Goal: Information Seeking & Learning: Learn about a topic

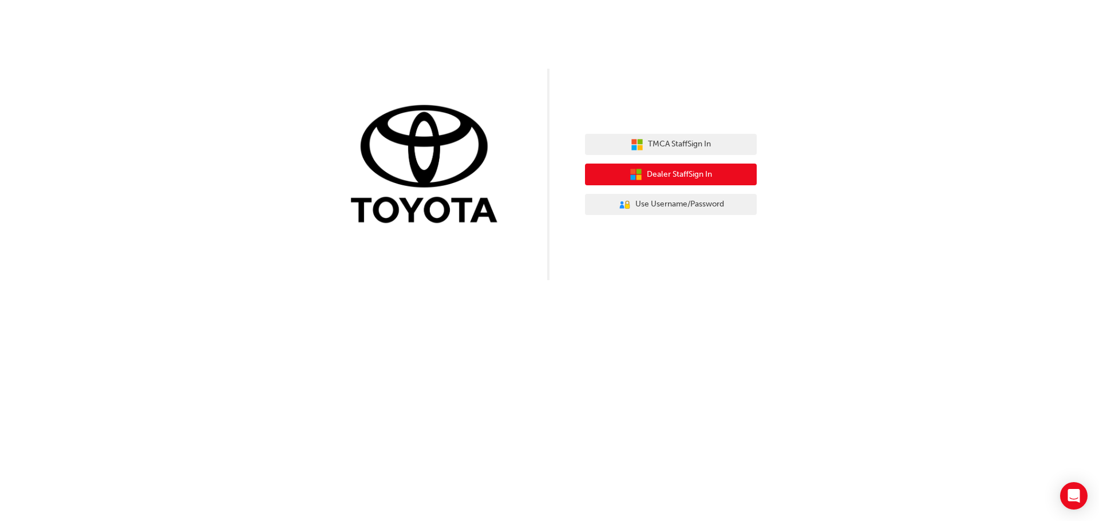
click at [680, 170] on span "Dealer Staff Sign In" at bounding box center [679, 174] width 65 height 13
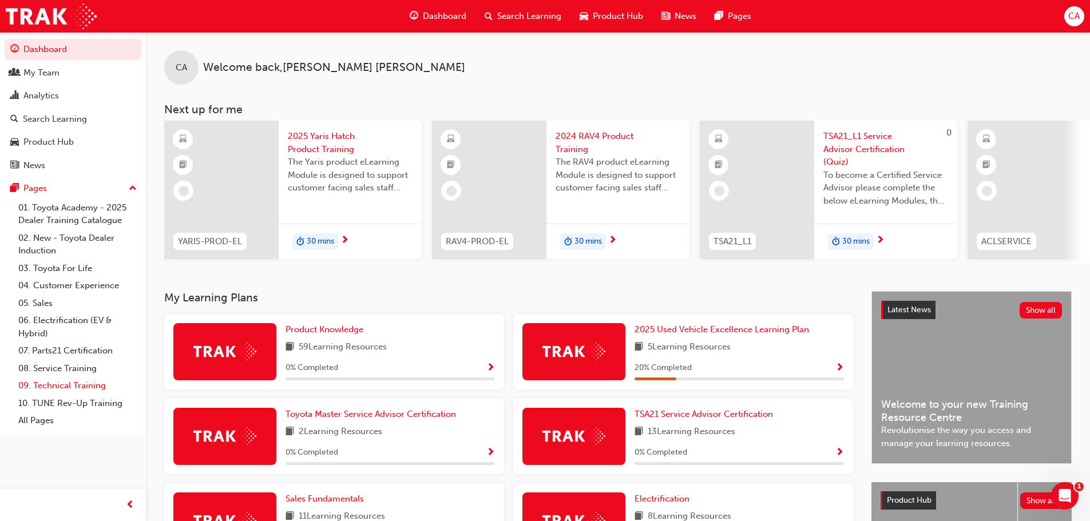
click at [78, 382] on link "09. Technical Training" at bounding box center [78, 386] width 128 height 18
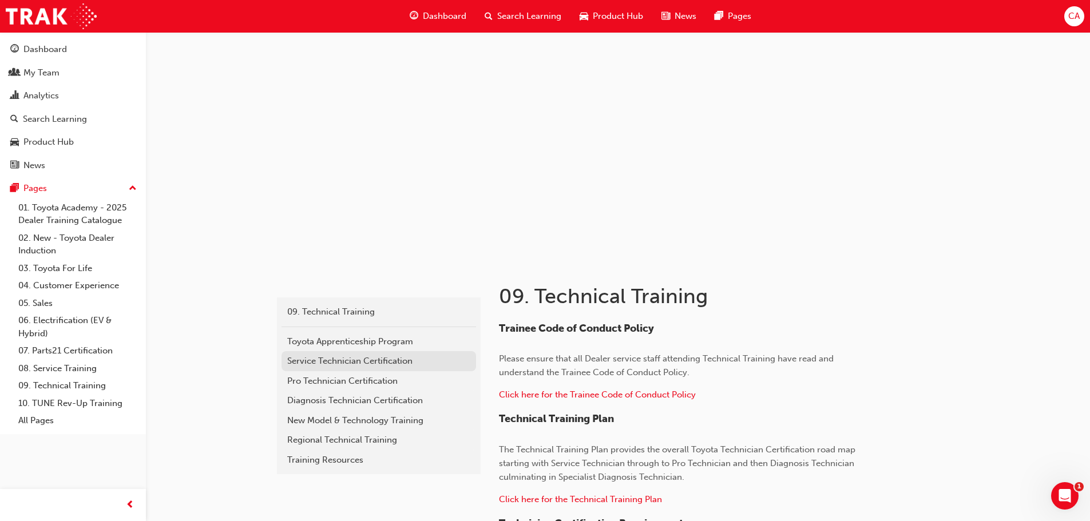
click at [410, 365] on div "Service Technician Certification" at bounding box center [378, 361] width 183 height 13
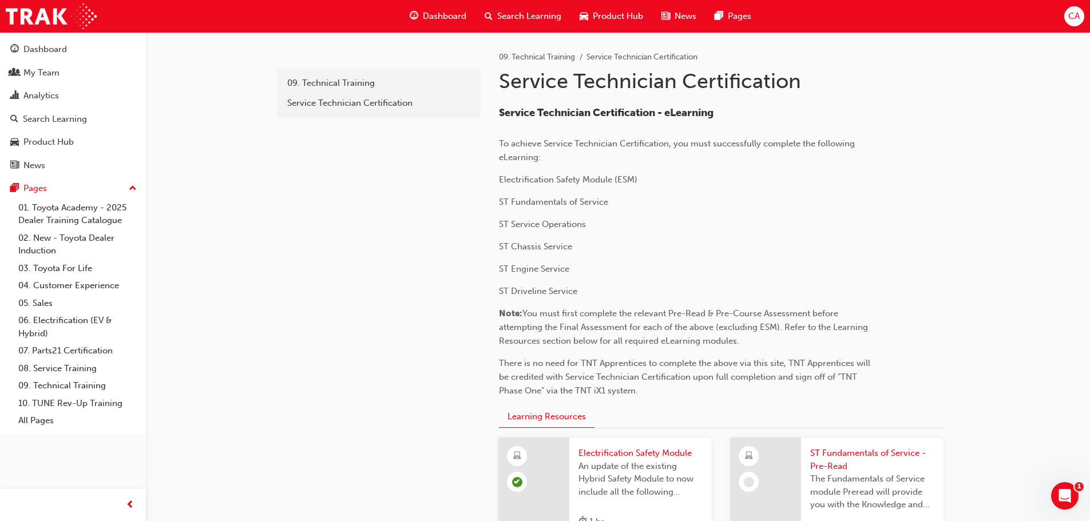
click at [756, 258] on div "Service Technician Certification - eLearning To achieve Service Technician Cert…" at bounding box center [685, 252] width 372 height 291
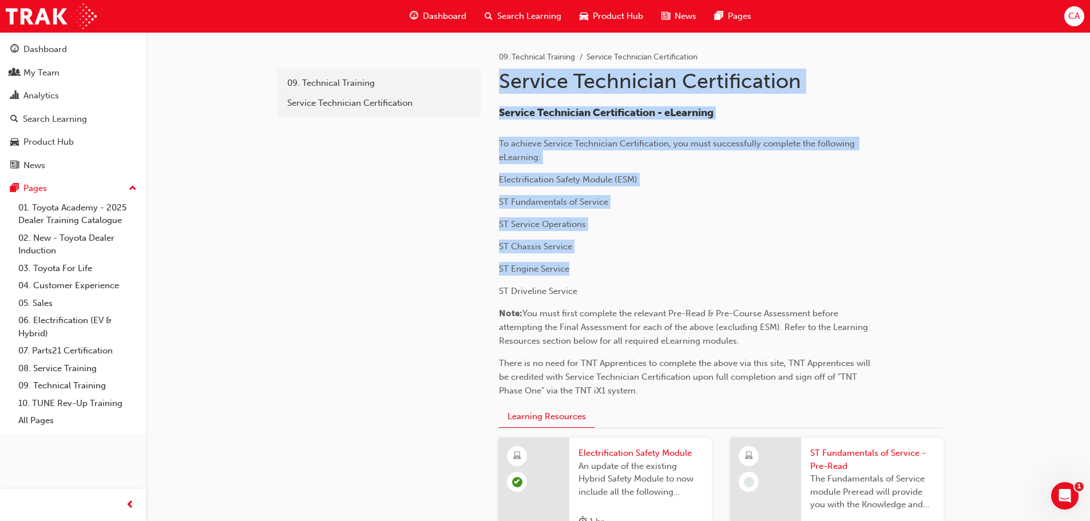
drag, startPoint x: 495, startPoint y: 78, endPoint x: 711, endPoint y: 268, distance: 287.9
click at [609, 263] on p "ST Engine Service" at bounding box center [685, 269] width 372 height 14
